Goal: Navigation & Orientation: Find specific page/section

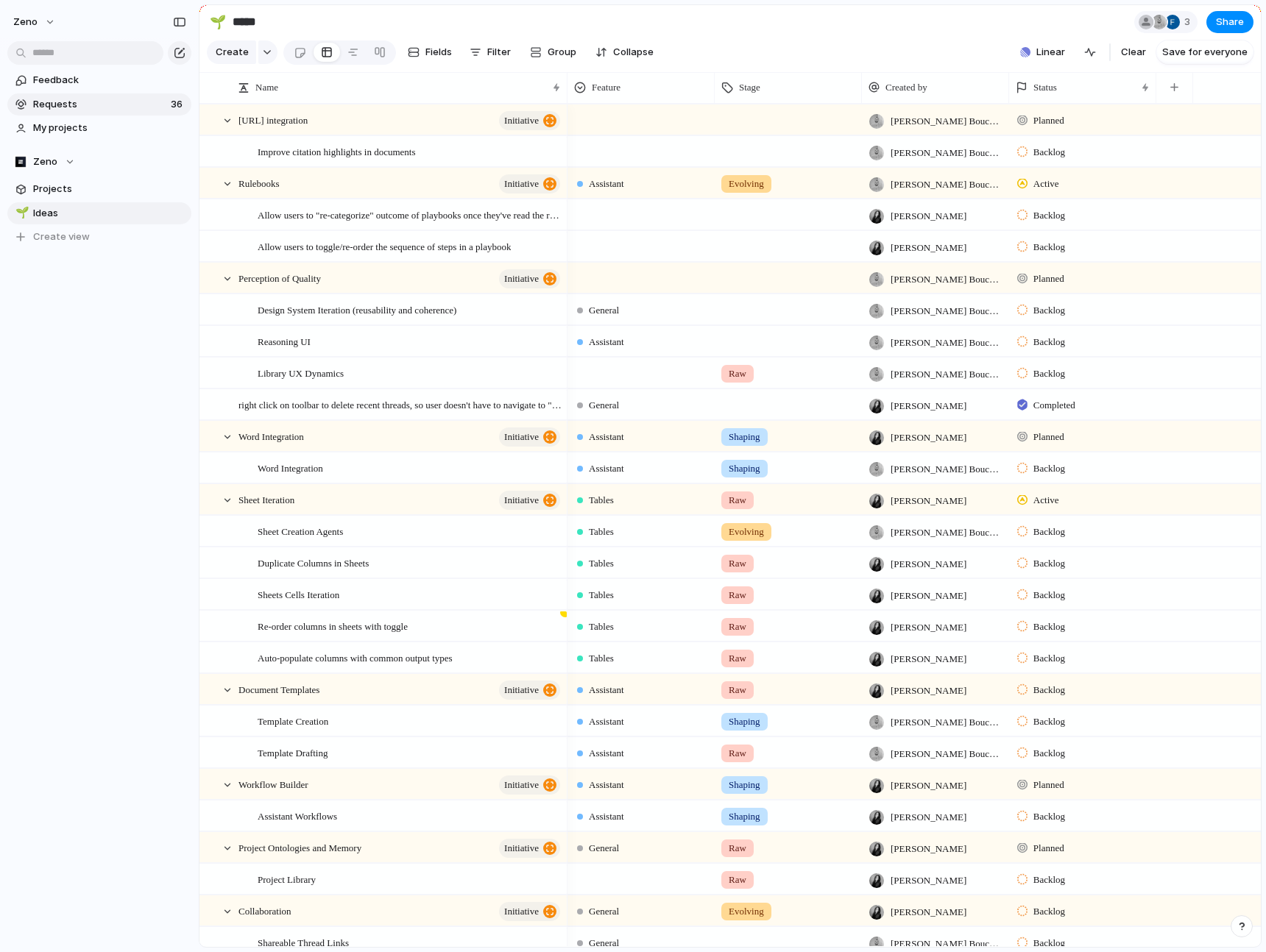
click at [104, 109] on span "Requests" at bounding box center [99, 104] width 133 height 15
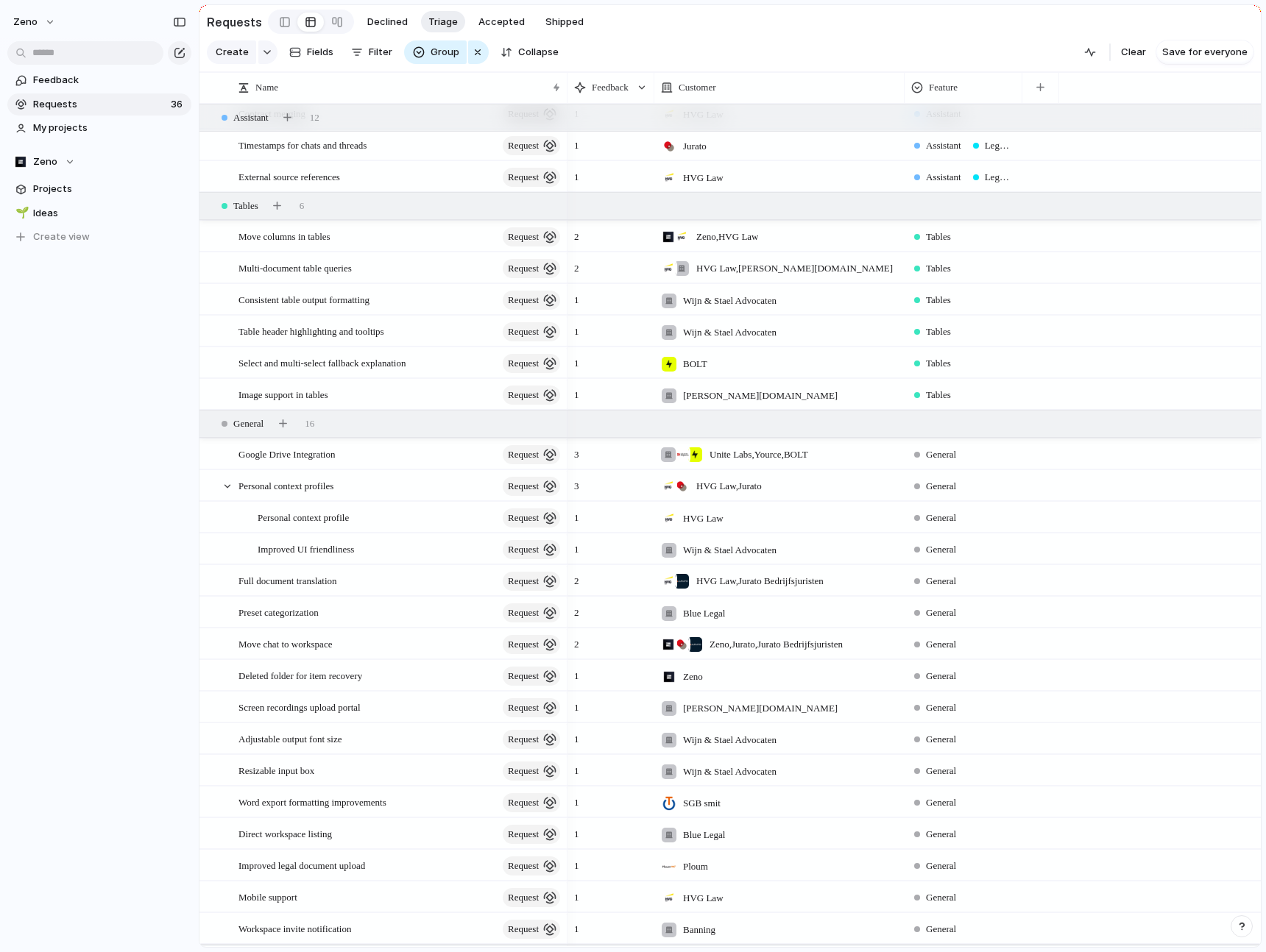
scroll to position [486, 0]
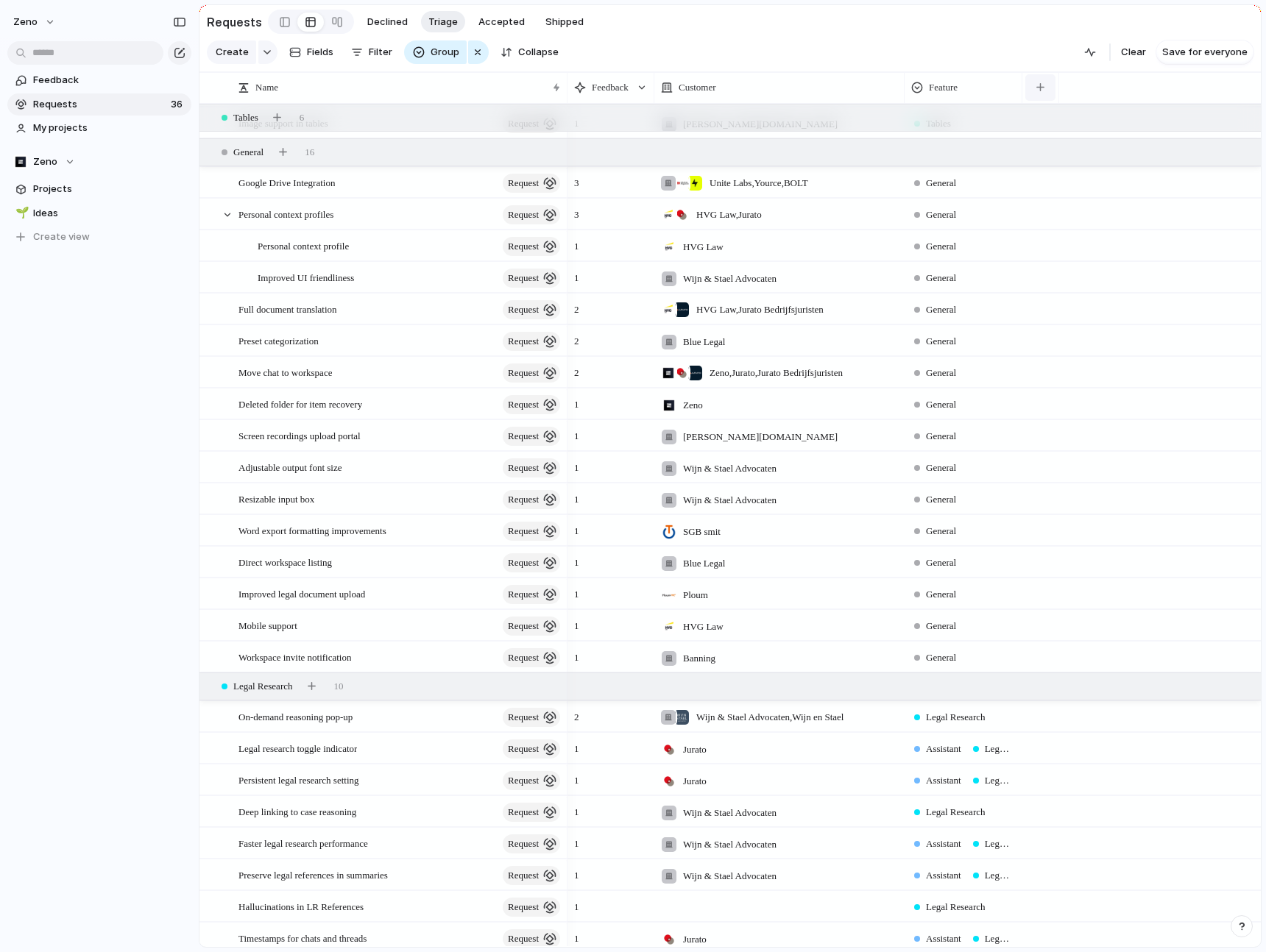
click at [1043, 85] on div "button" at bounding box center [1041, 87] width 8 height 8
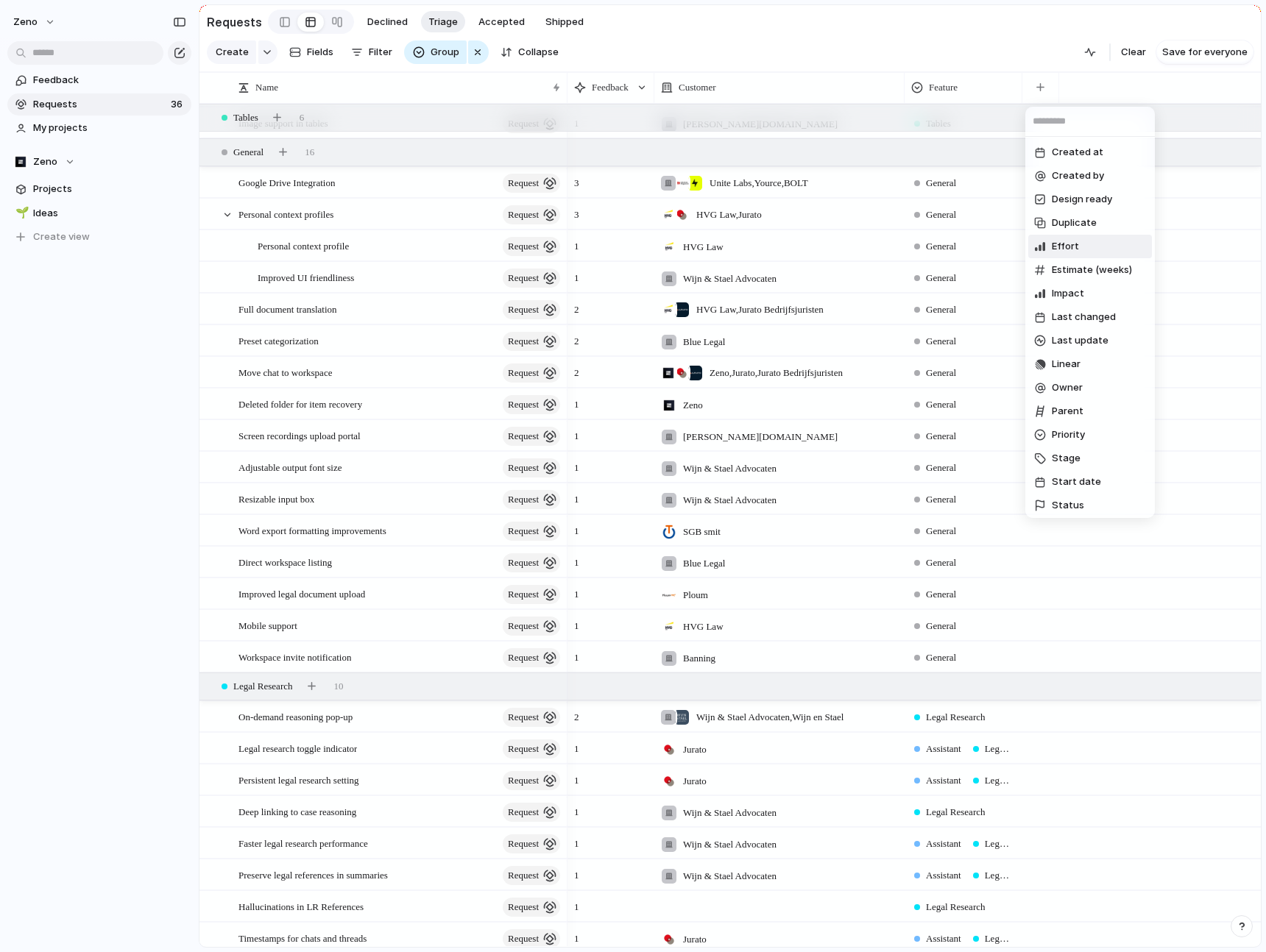
click at [1071, 247] on span "Effort" at bounding box center [1065, 247] width 27 height 15
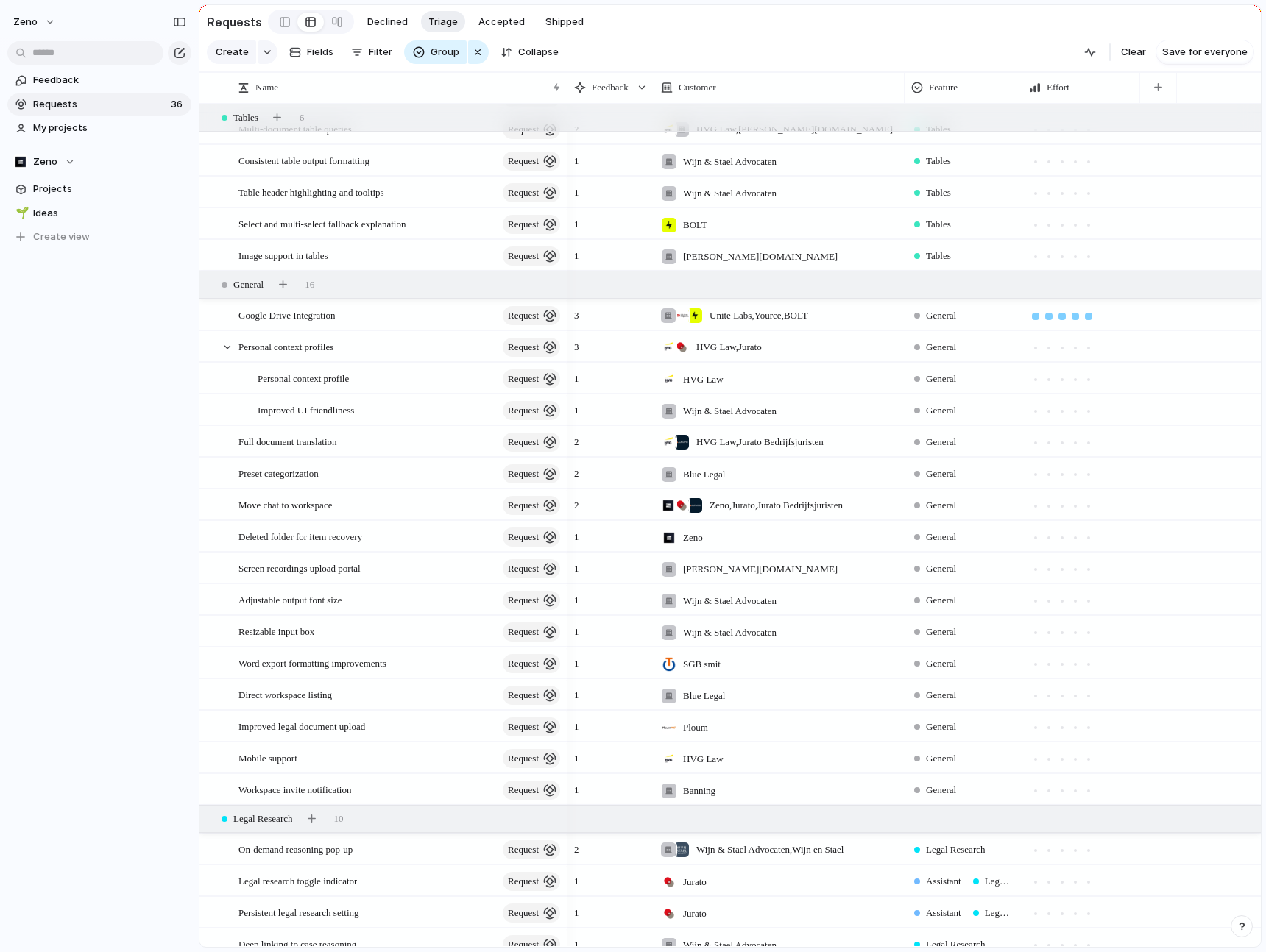
click at [1089, 315] on div at bounding box center [1088, 316] width 7 height 7
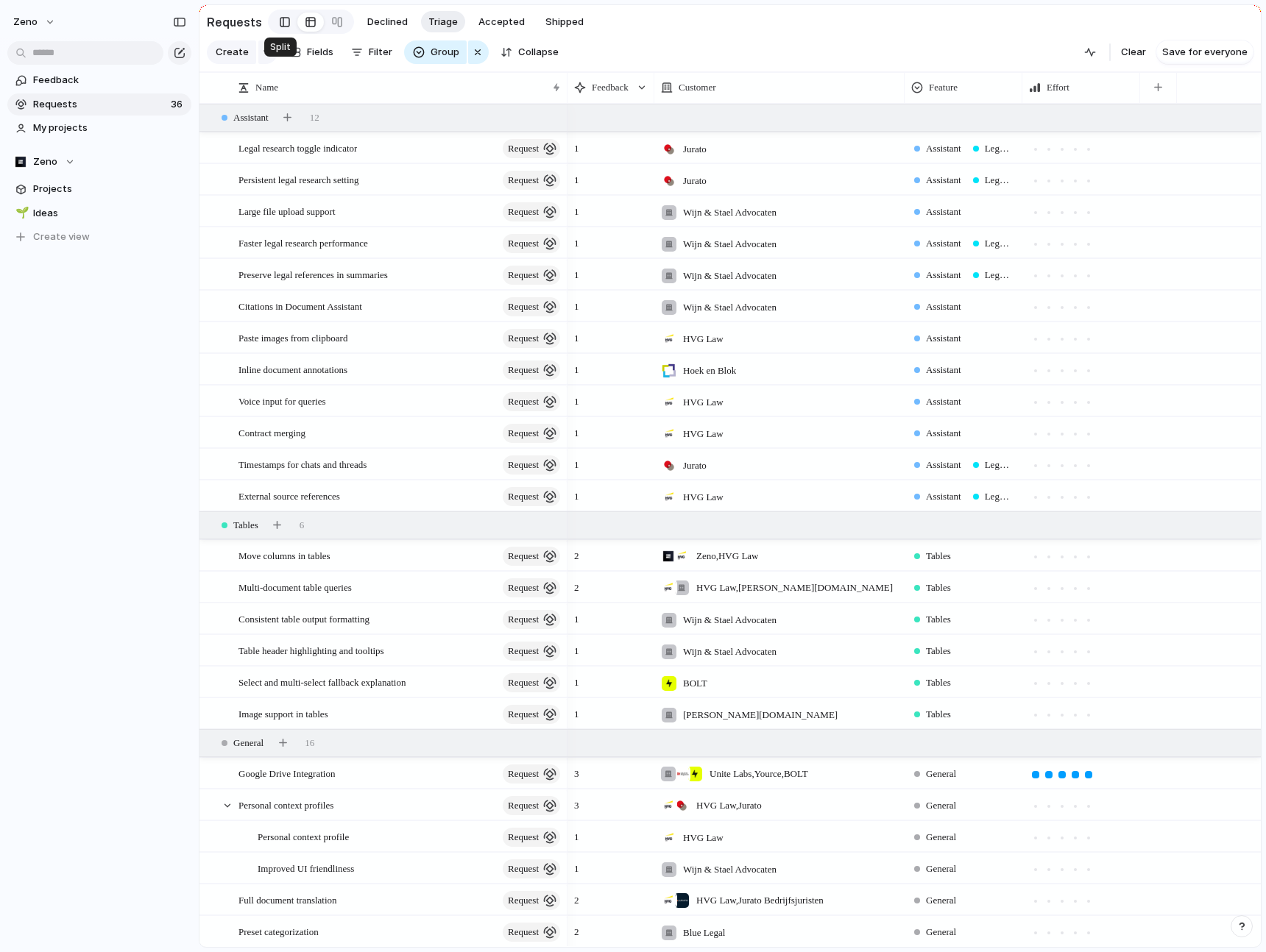
click at [280, 21] on div at bounding box center [284, 21] width 11 height 22
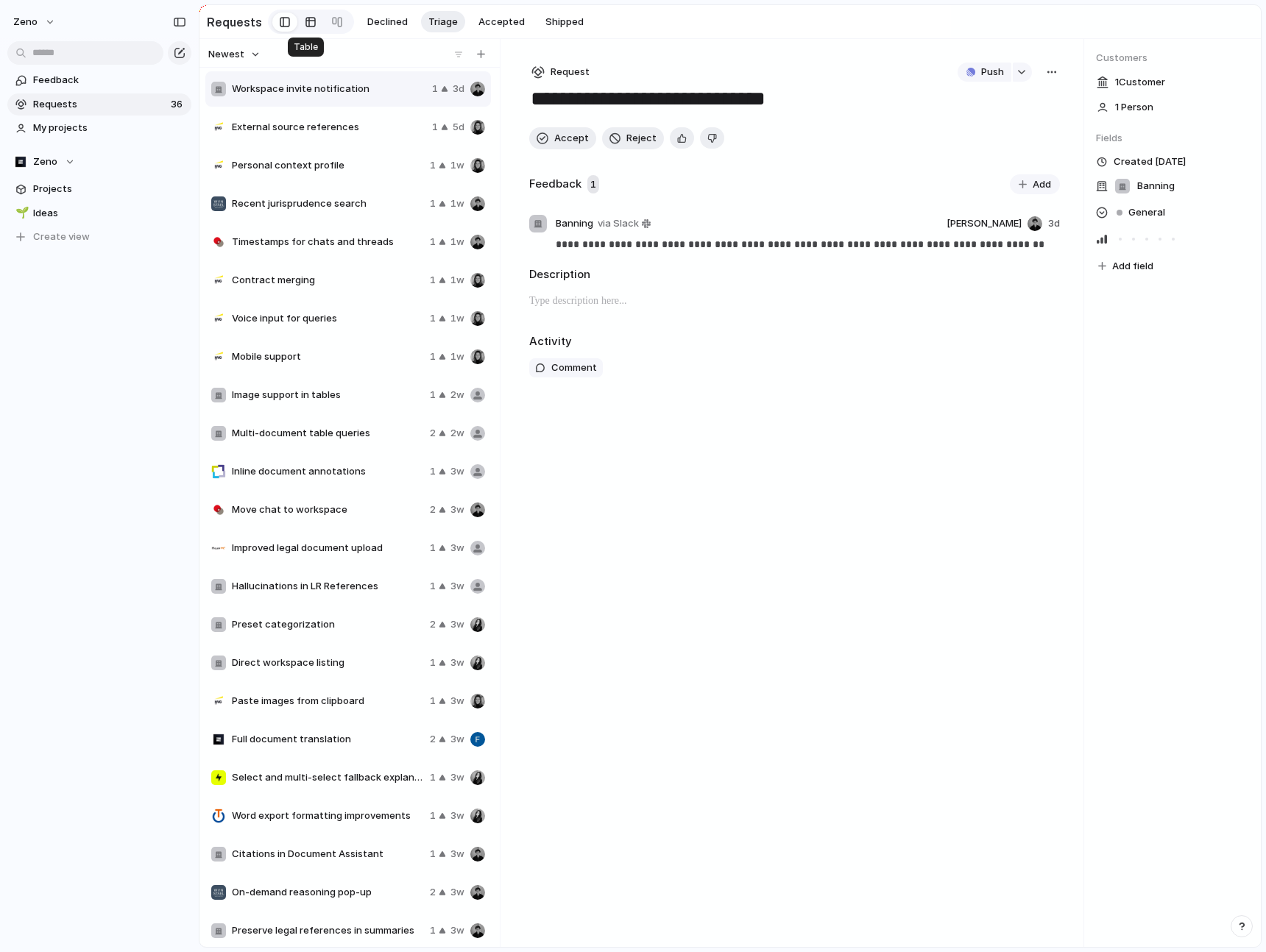
click at [305, 21] on div at bounding box center [311, 22] width 12 height 24
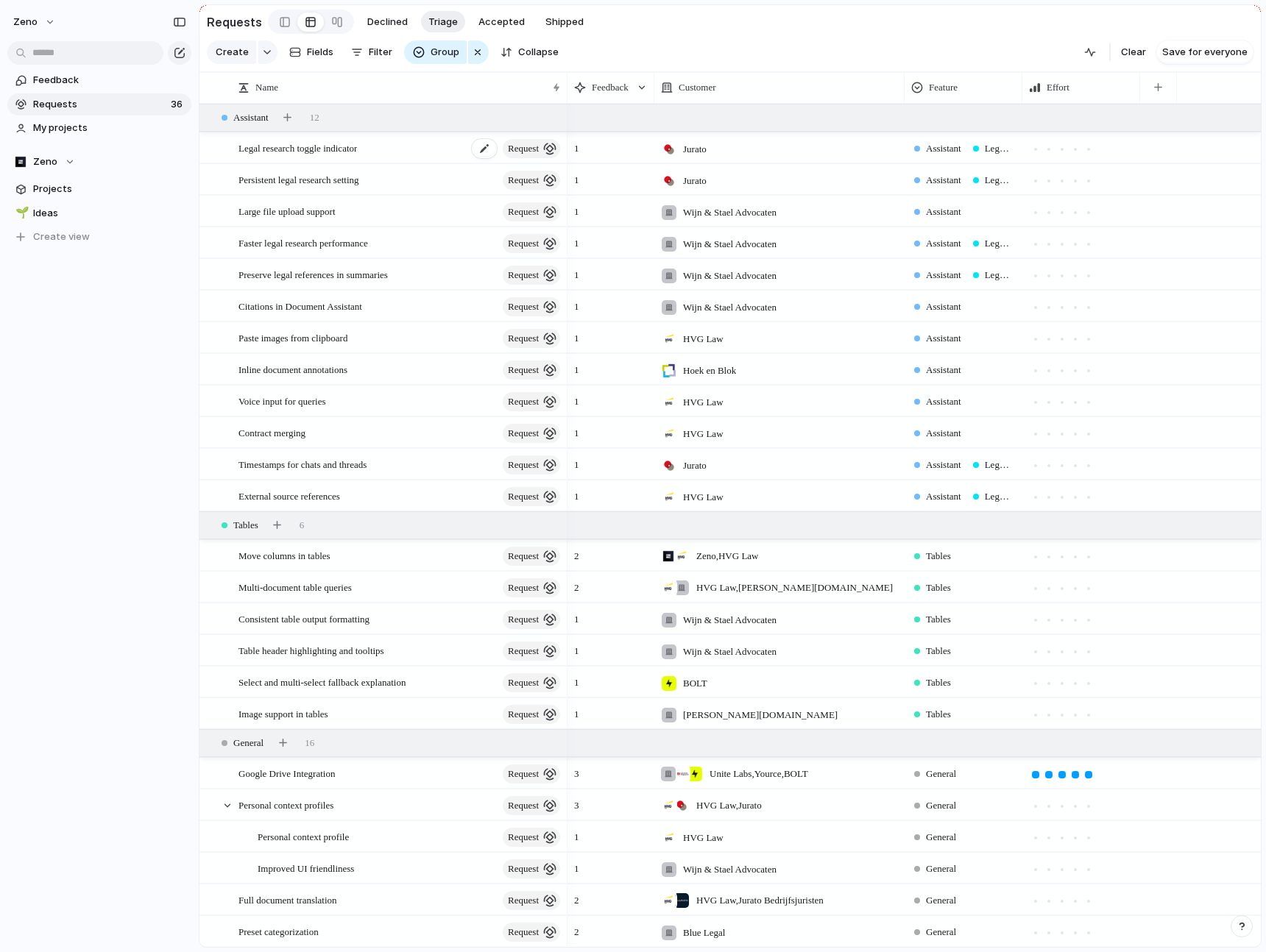
click at [346, 145] on span "Legal research toggle indicator" at bounding box center [298, 147] width 118 height 17
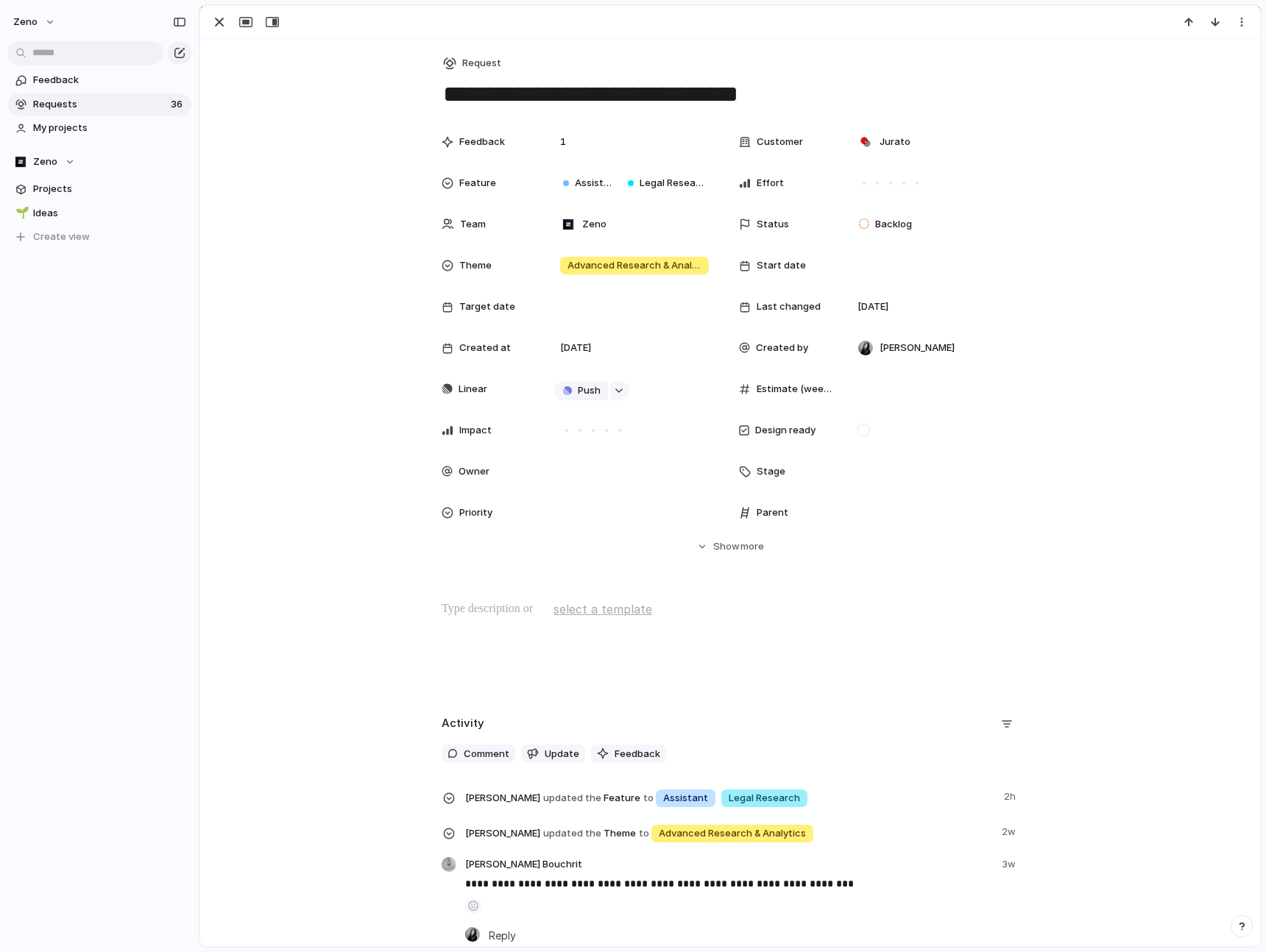
click at [346, 145] on div "**********" at bounding box center [730, 548] width 1060 height 1019
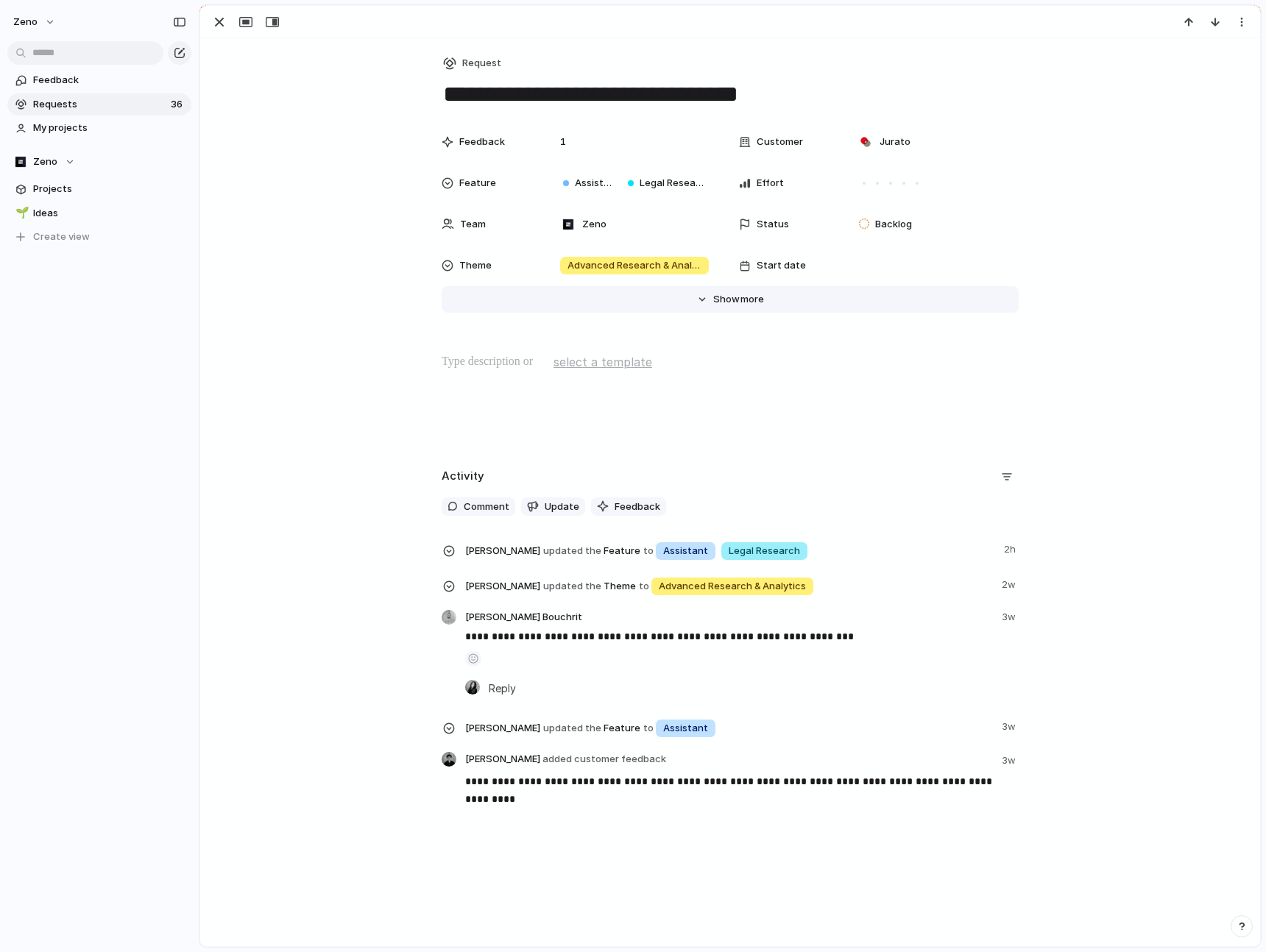
click at [717, 299] on span "Show" at bounding box center [727, 299] width 26 height 15
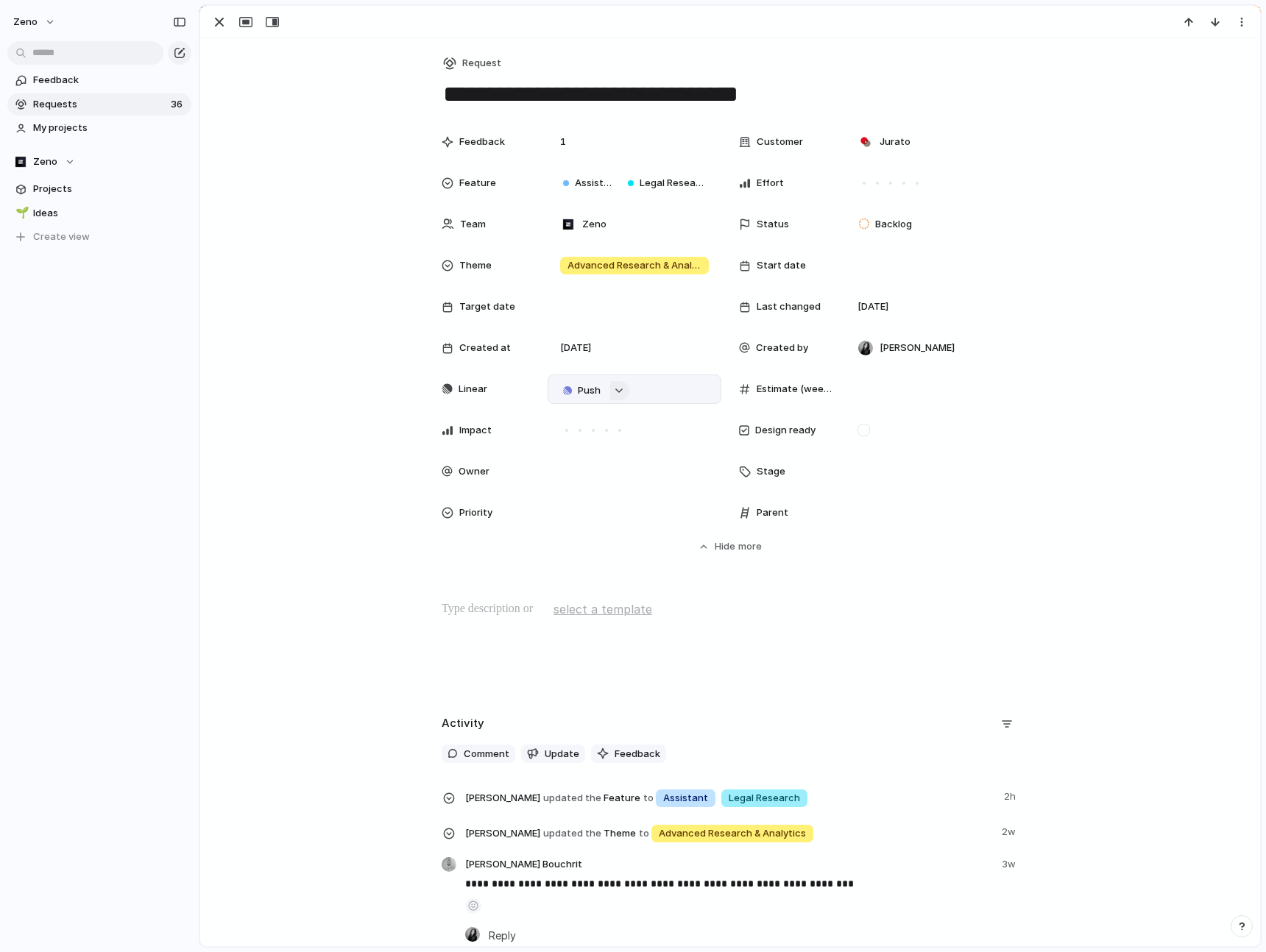
click at [622, 391] on div "button" at bounding box center [619, 391] width 11 height 6
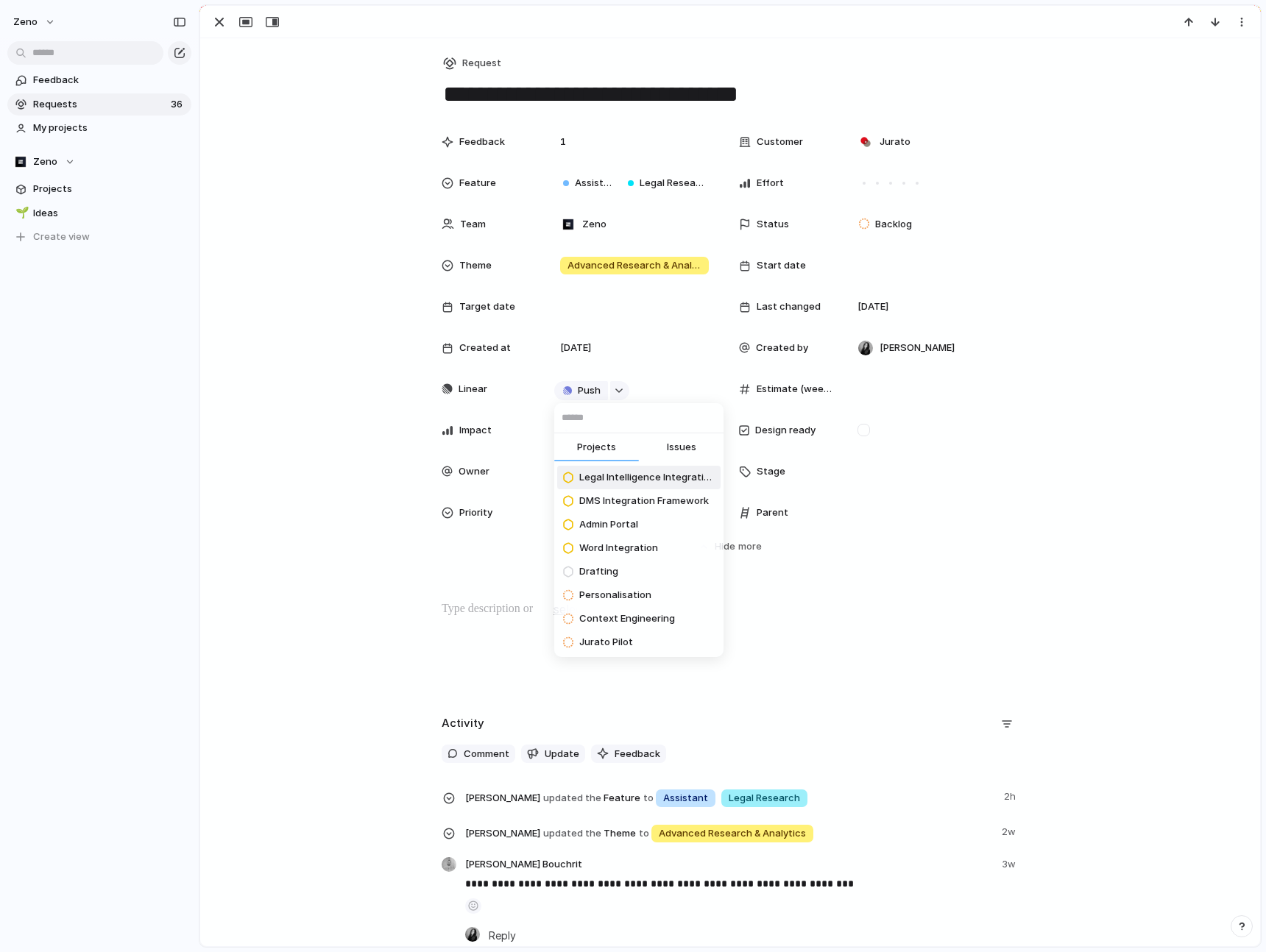
click at [682, 446] on span "Issues" at bounding box center [682, 447] width 30 height 15
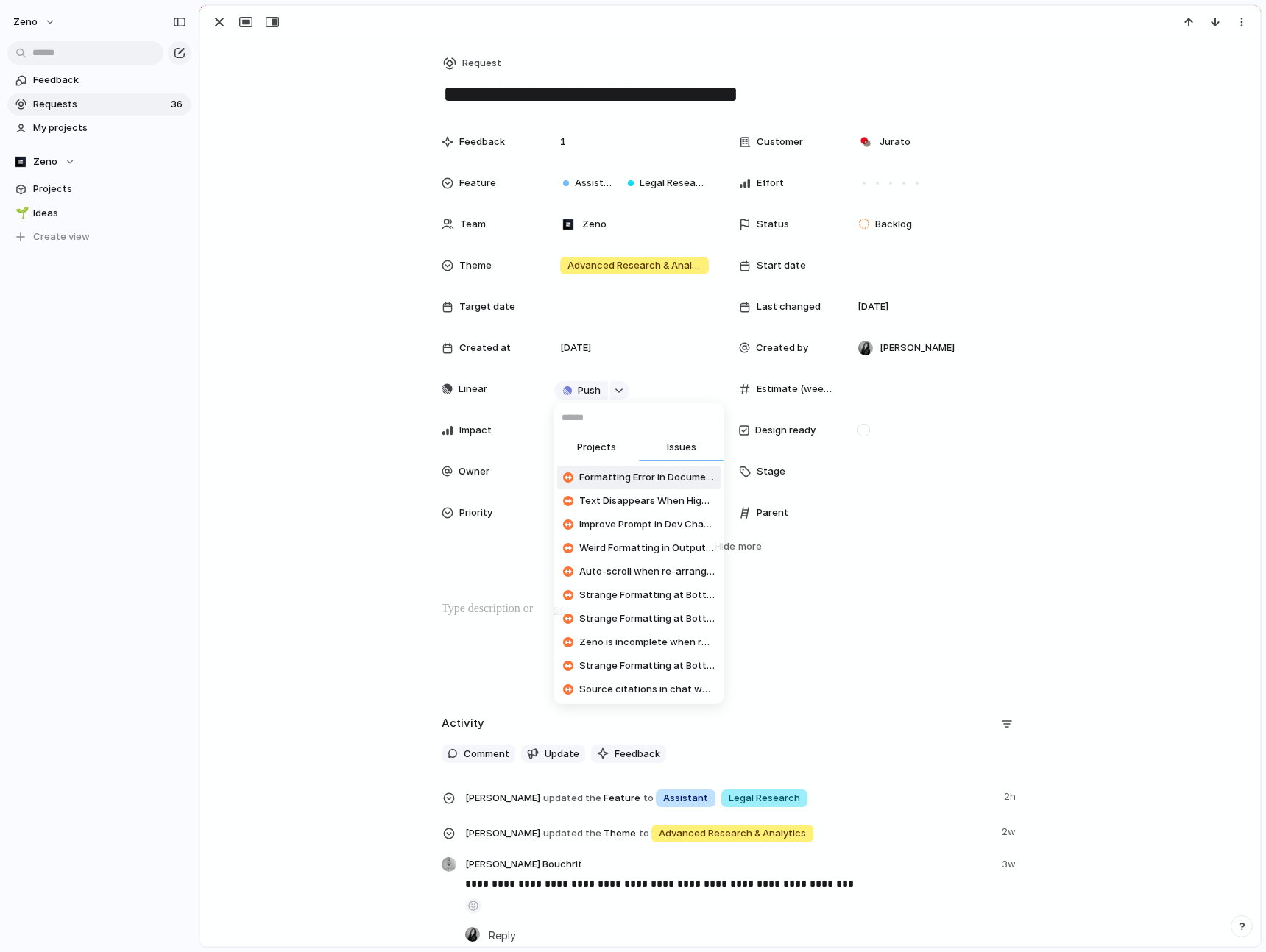
click at [606, 446] on span "Projects" at bounding box center [596, 447] width 39 height 15
click at [453, 674] on div "Projects Issues Strange Formatting at Bottom of Rulebooks Output with }}} Stran…" at bounding box center [633, 476] width 1266 height 952
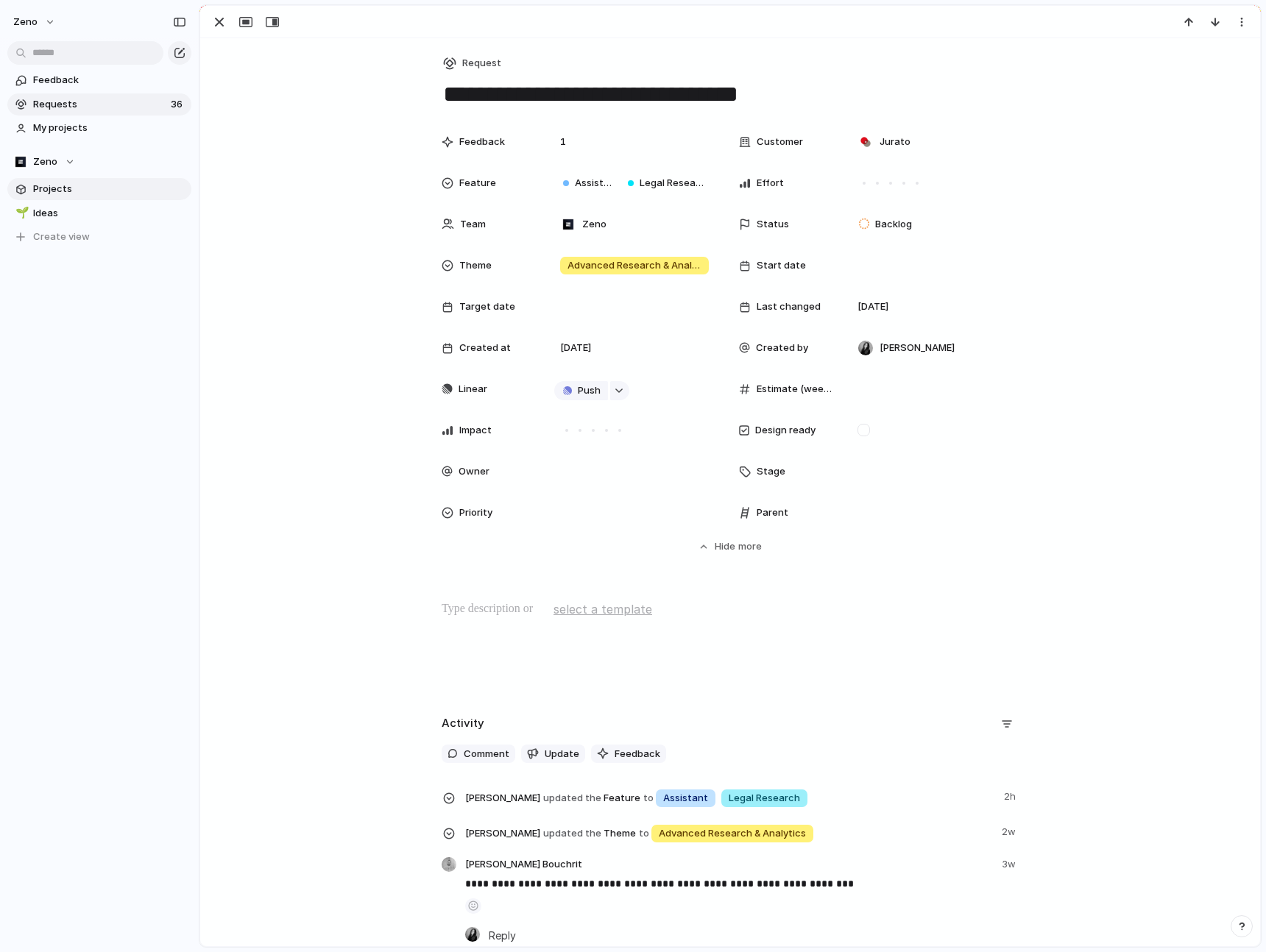
click at [44, 196] on link "Projects" at bounding box center [99, 189] width 184 height 22
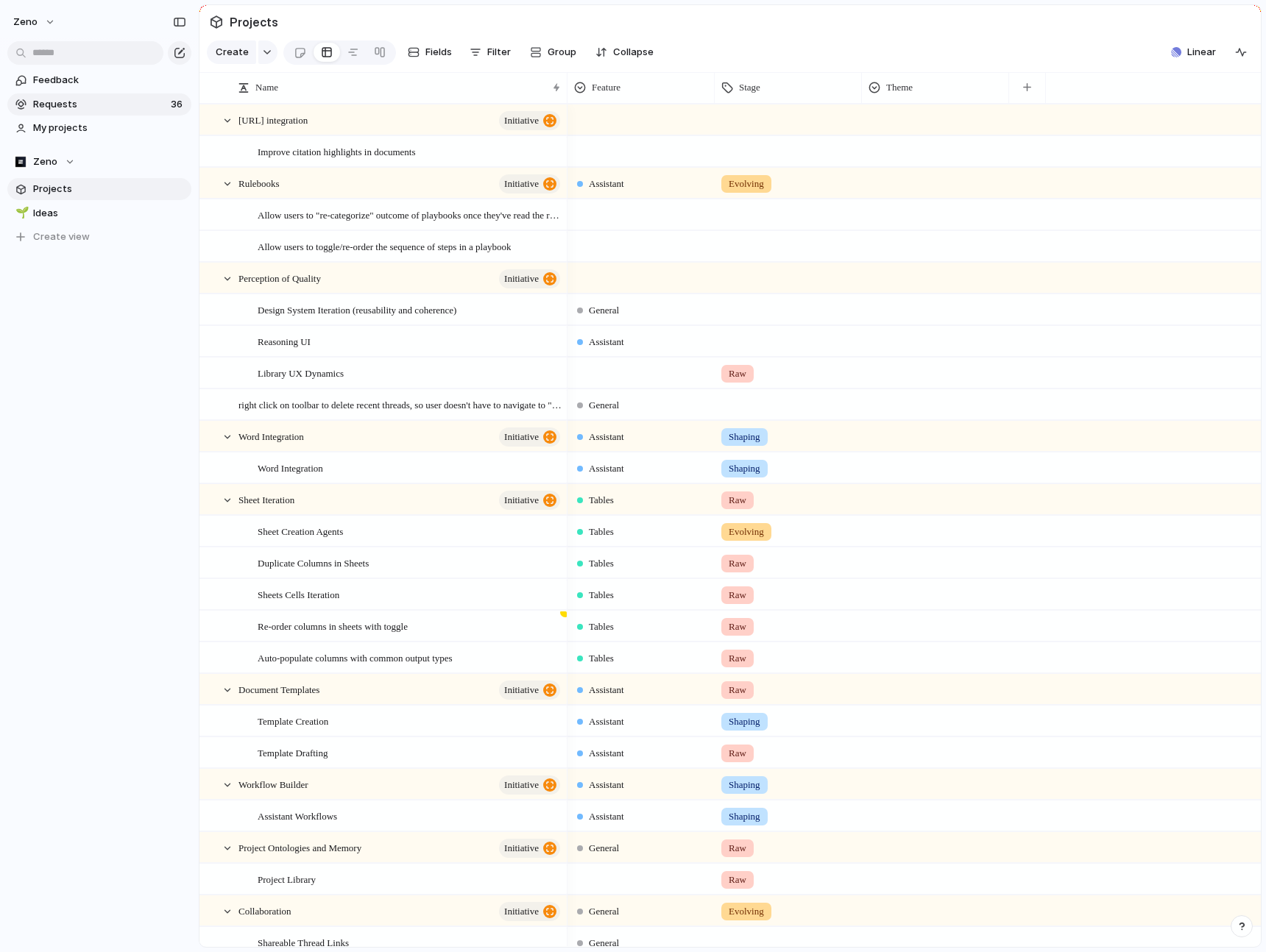
click at [73, 106] on span "Requests" at bounding box center [99, 104] width 133 height 15
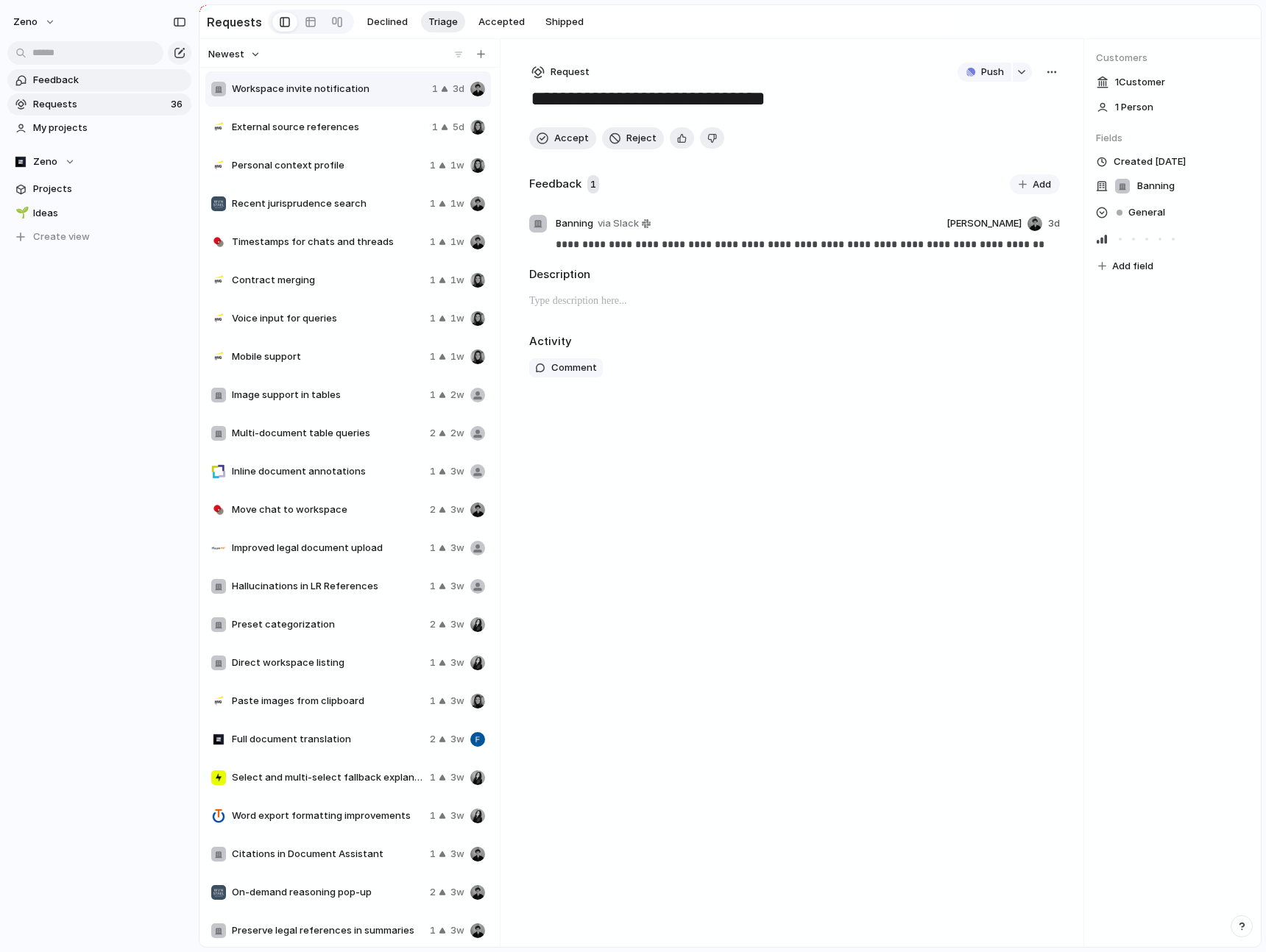
click at [79, 88] on link "Feedback" at bounding box center [99, 80] width 184 height 22
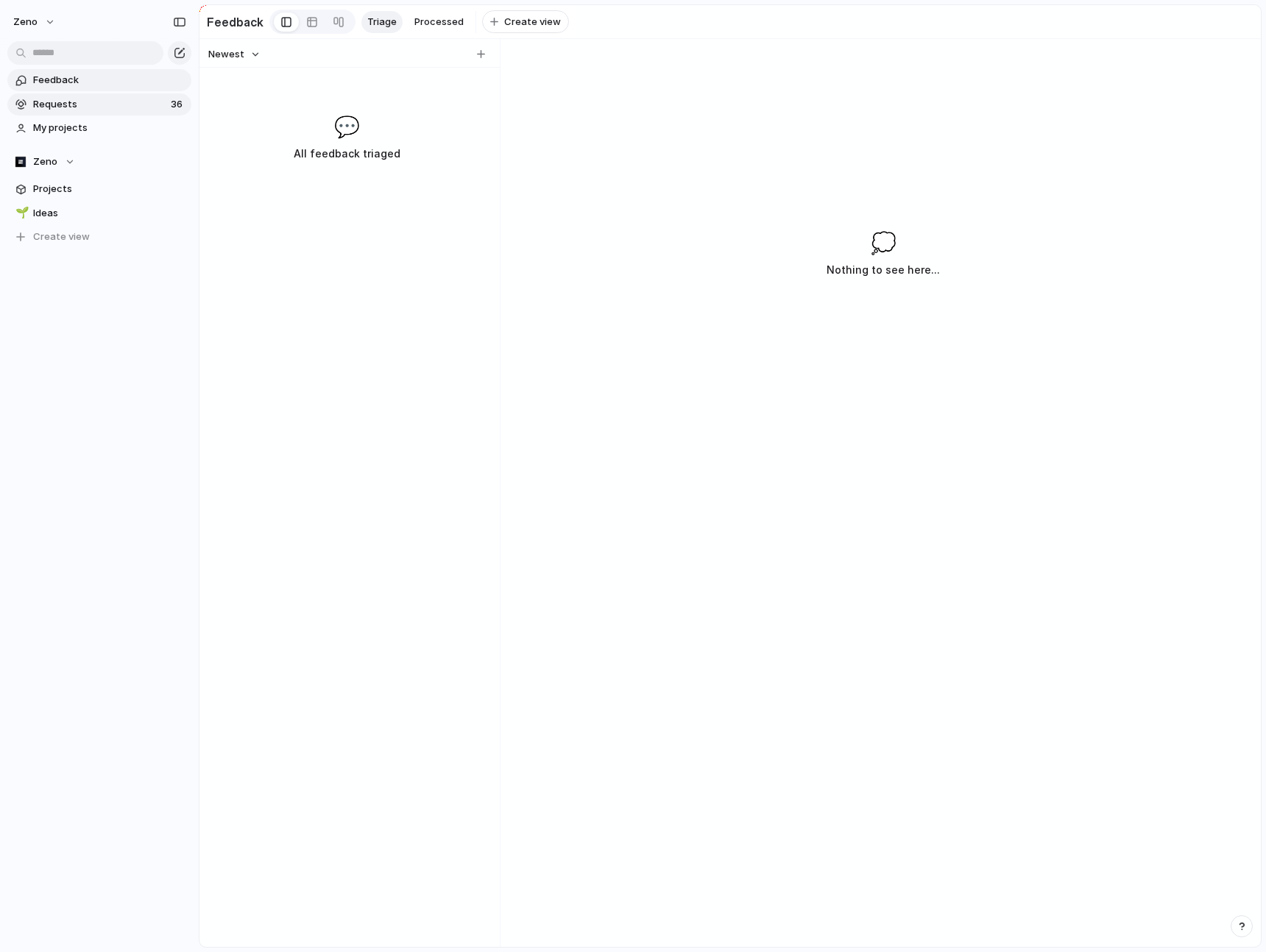
click at [85, 104] on span "Requests" at bounding box center [99, 104] width 133 height 15
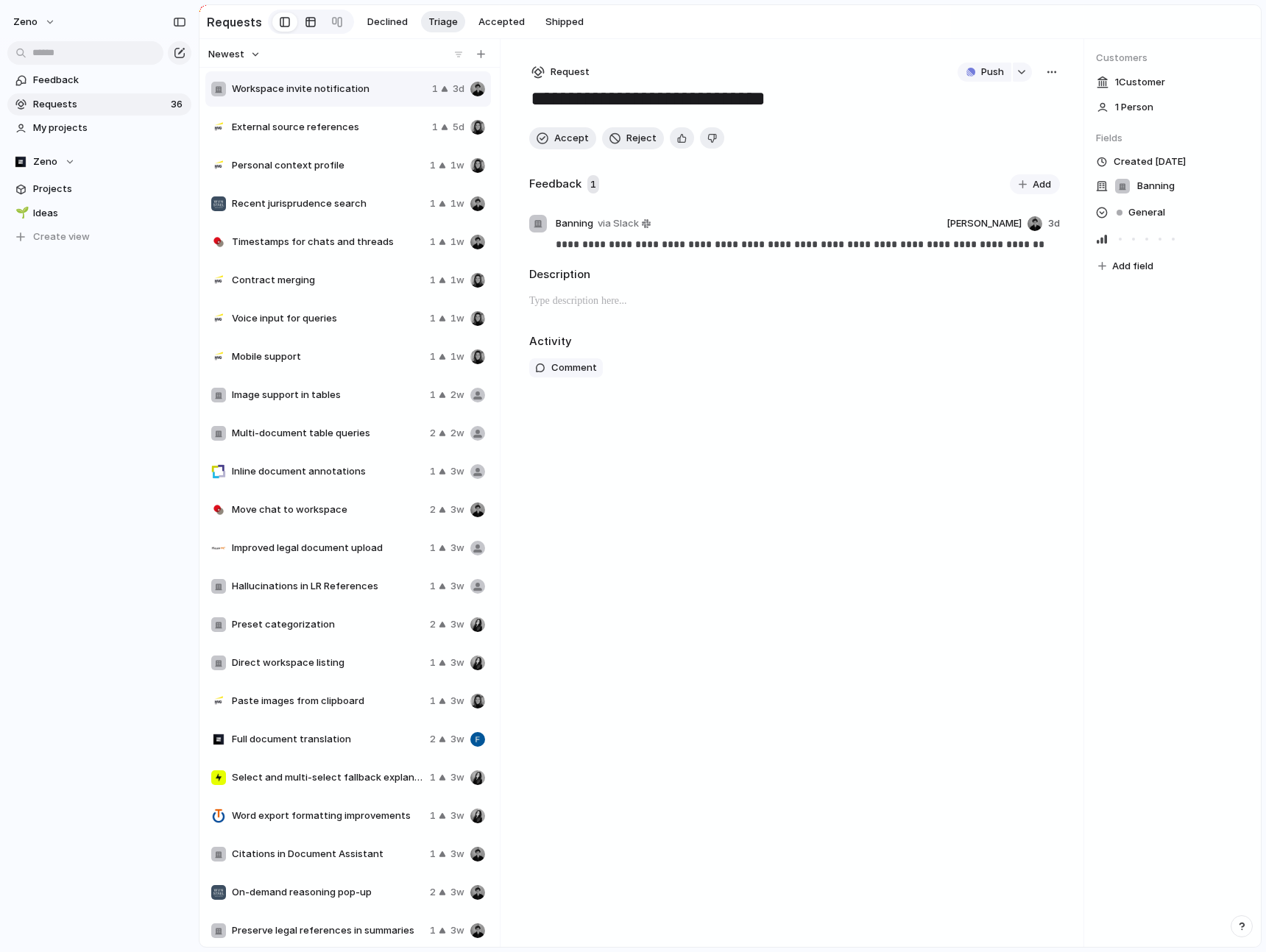
click at [305, 17] on div at bounding box center [311, 22] width 12 height 24
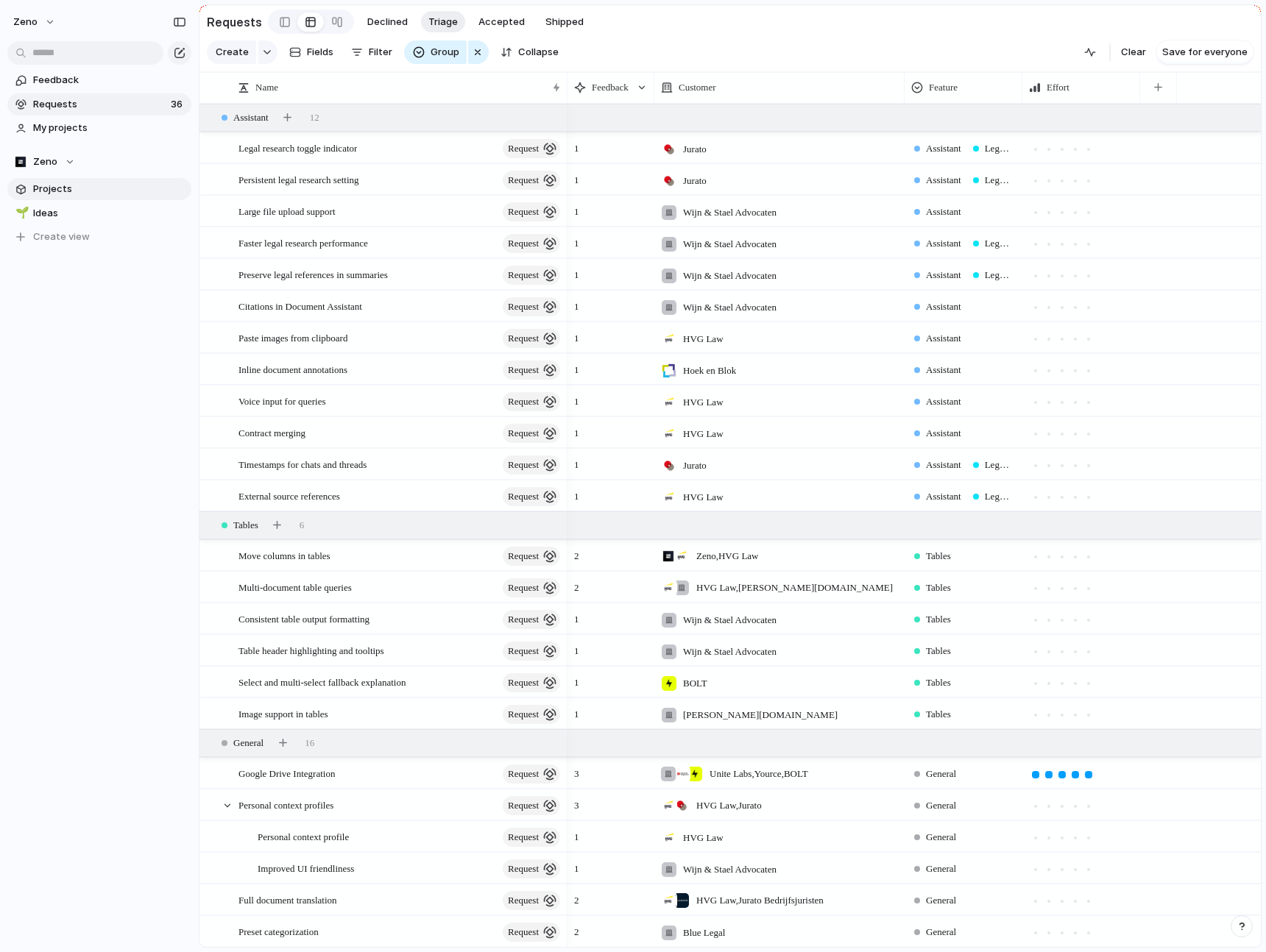
click at [82, 197] on link "Projects" at bounding box center [99, 189] width 184 height 22
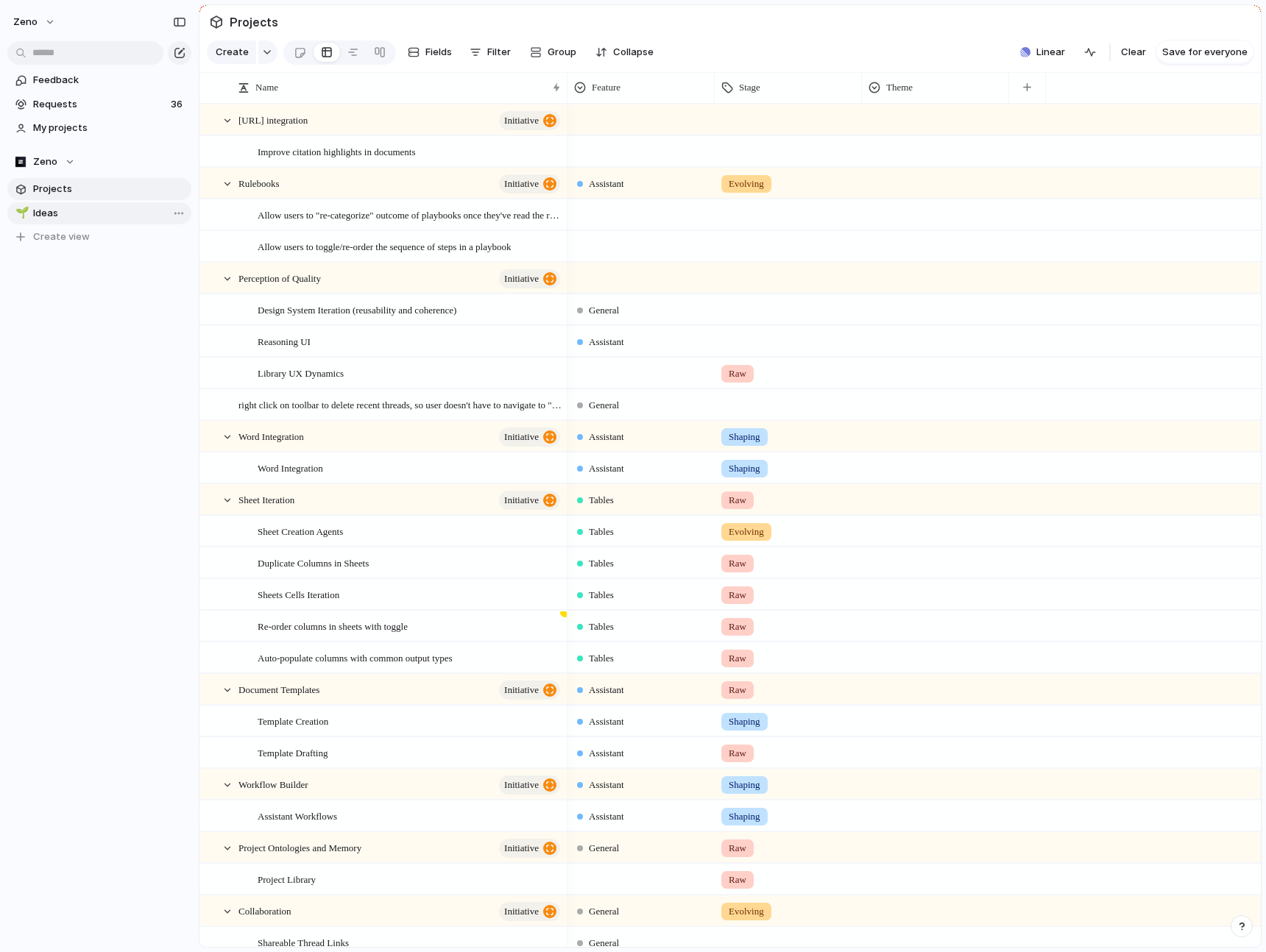
click at [88, 211] on span "Ideas" at bounding box center [109, 214] width 153 height 15
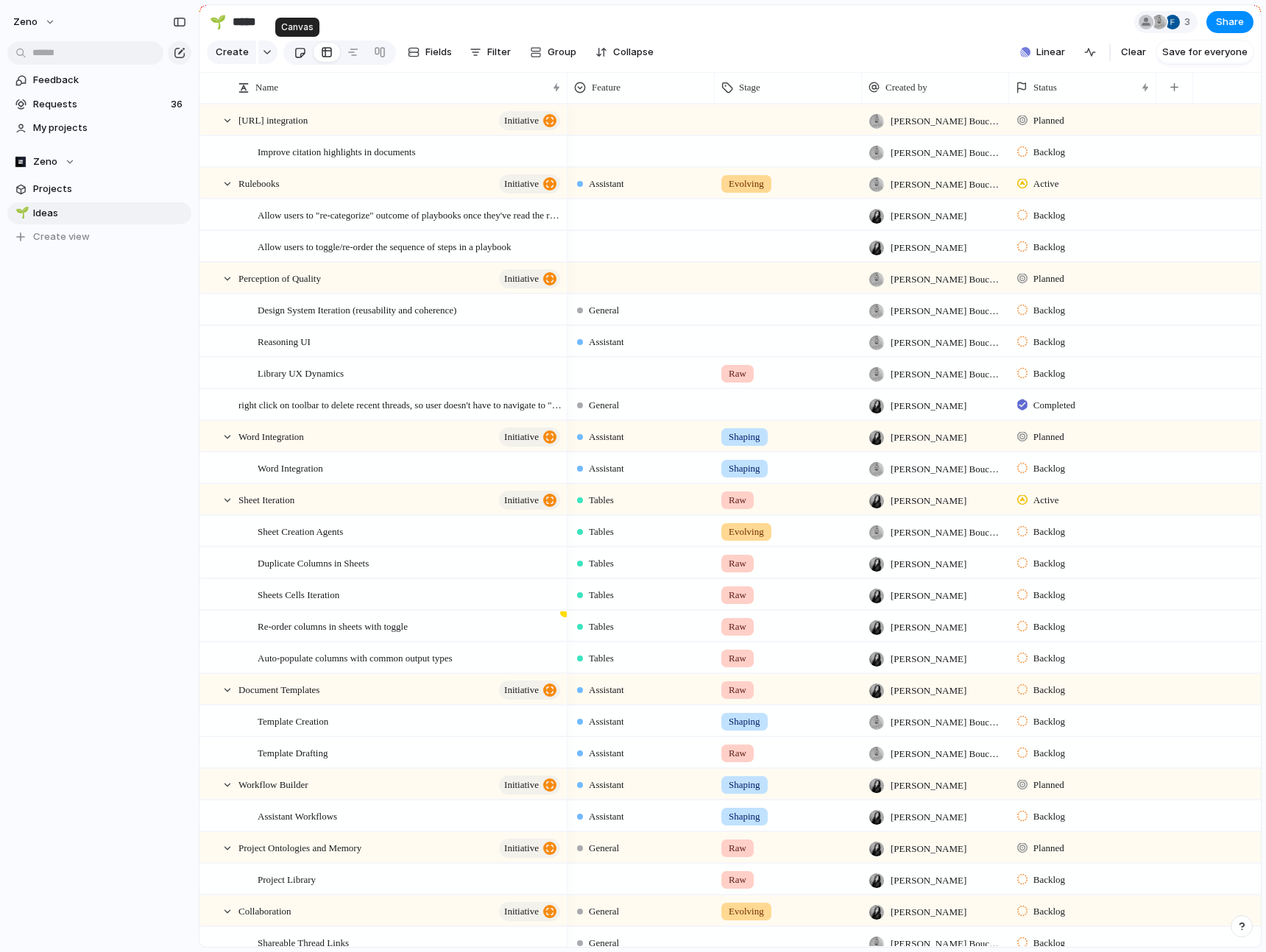
click at [293, 55] on div at bounding box center [299, 53] width 12 height 25
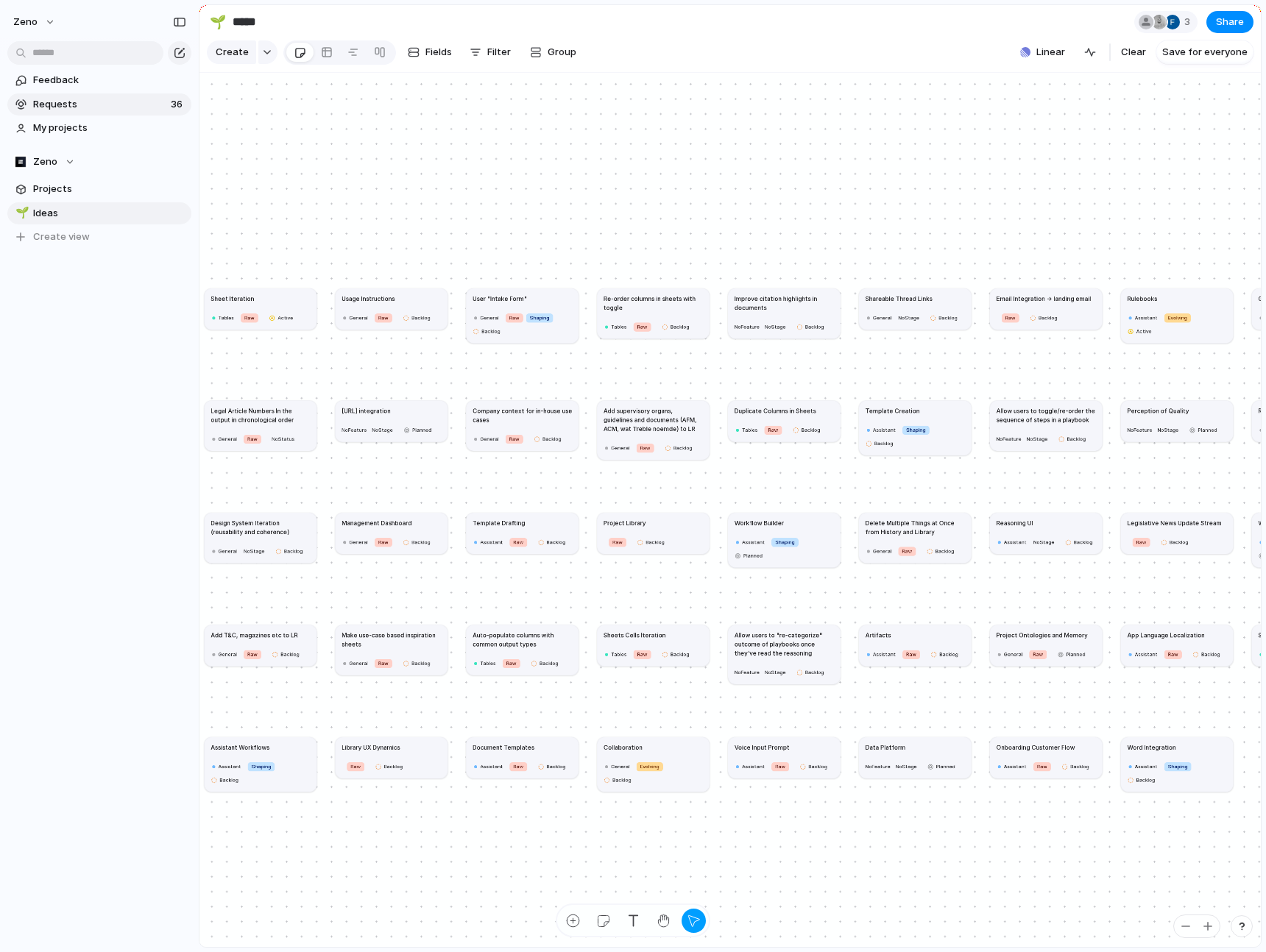
click at [144, 109] on span "Requests" at bounding box center [99, 104] width 133 height 15
